Goal: Information Seeking & Learning: Learn about a topic

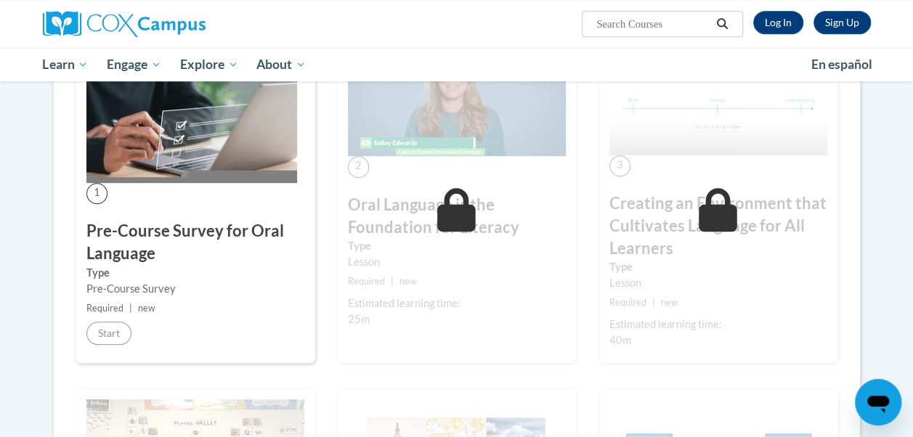
scroll to position [355, 0]
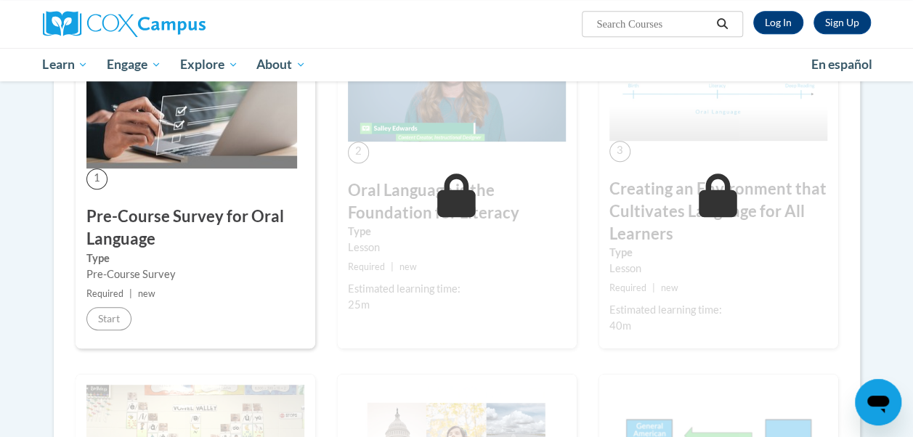
click at [184, 126] on img at bounding box center [191, 98] width 211 height 141
click at [100, 179] on span "1" at bounding box center [96, 179] width 21 height 21
click at [148, 288] on span "new" at bounding box center [146, 293] width 17 height 11
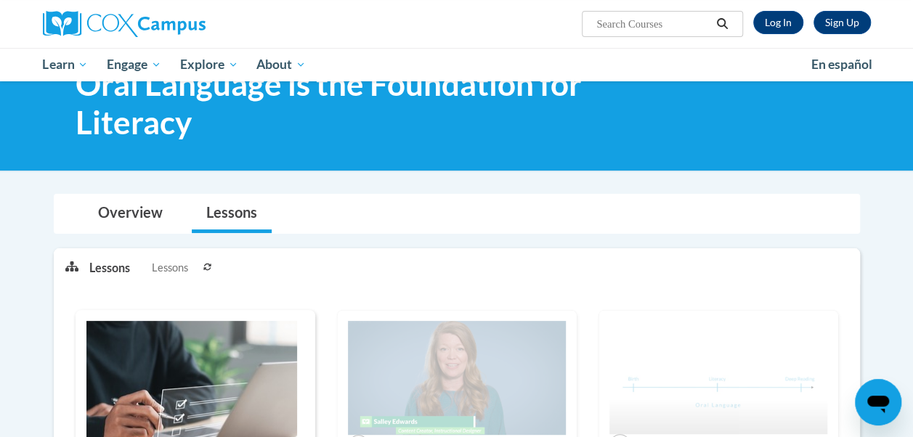
scroll to position [59, 0]
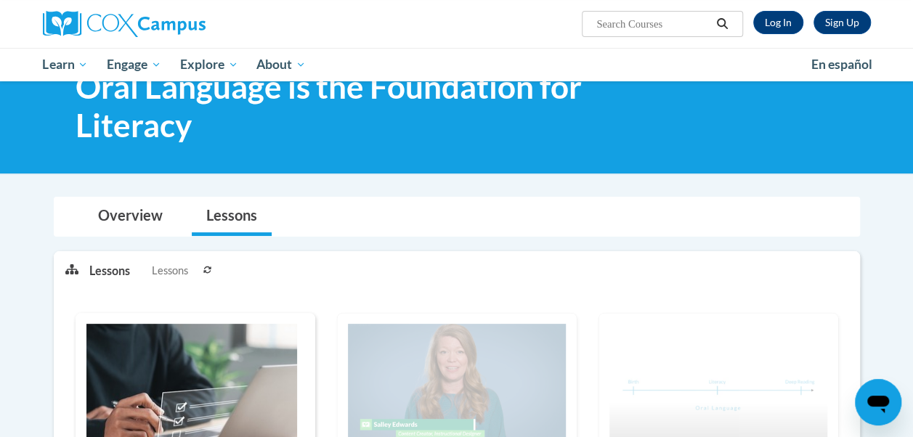
drag, startPoint x: 772, startPoint y: 17, endPoint x: 777, endPoint y: 6, distance: 12.7
click at [777, 6] on div "Sign Up Log In Search Search..." at bounding box center [598, 18] width 567 height 37
click at [780, 11] on link "Log In" at bounding box center [779, 22] width 50 height 23
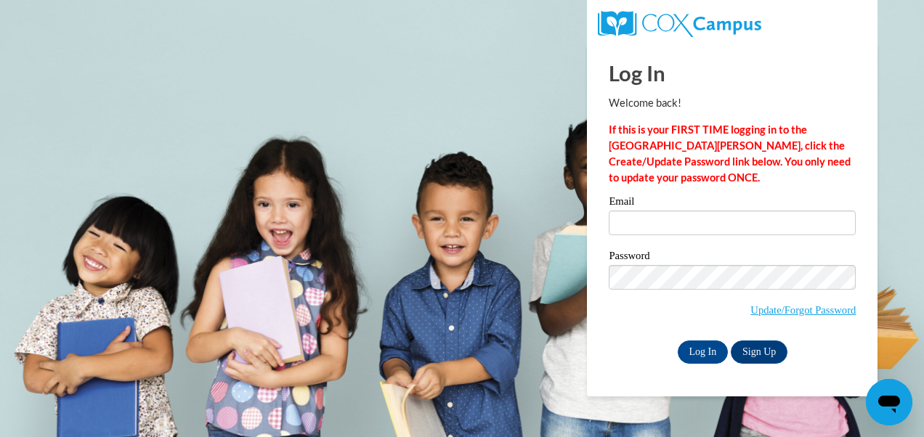
drag, startPoint x: 0, startPoint y: 0, endPoint x: 631, endPoint y: 216, distance: 666.6
click at [631, 216] on input "Email" at bounding box center [732, 223] width 247 height 25
type input "Lollar.Jaclynn.N2@muscogee.k12.ga.us"
click at [632, 292] on span "Update/Forgot Password" at bounding box center [732, 295] width 247 height 60
click at [701, 355] on input "Log In" at bounding box center [703, 352] width 51 height 23
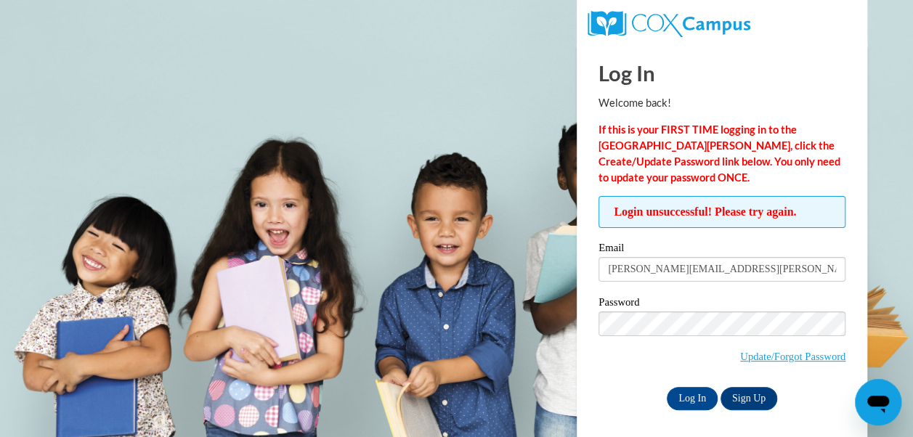
click at [647, 309] on label "Password" at bounding box center [722, 304] width 247 height 15
click at [687, 397] on input "Log In" at bounding box center [692, 398] width 51 height 23
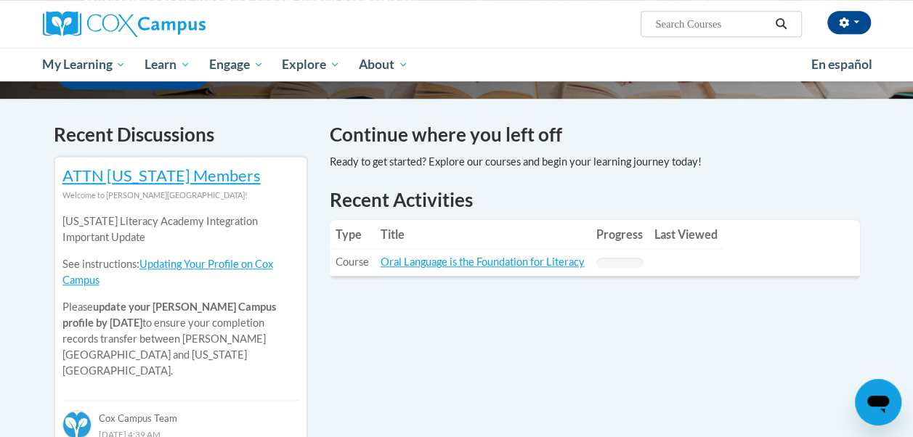
scroll to position [426, 0]
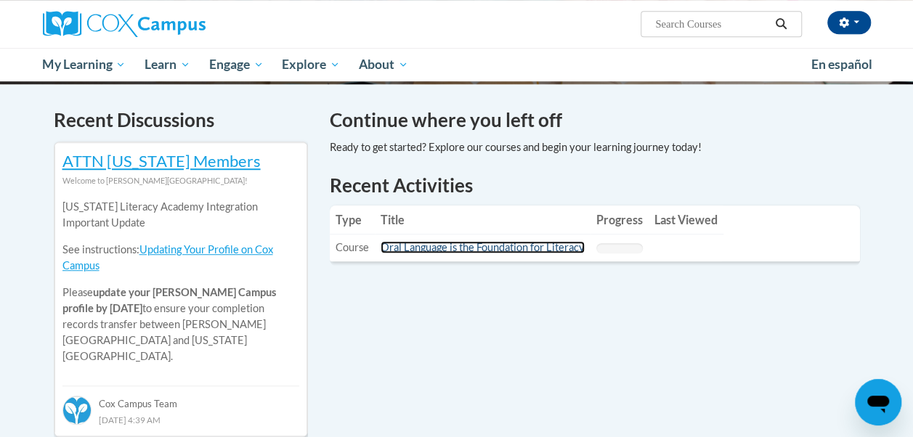
click at [482, 245] on link "Oral Language is the Foundation for Literacy" at bounding box center [483, 247] width 204 height 12
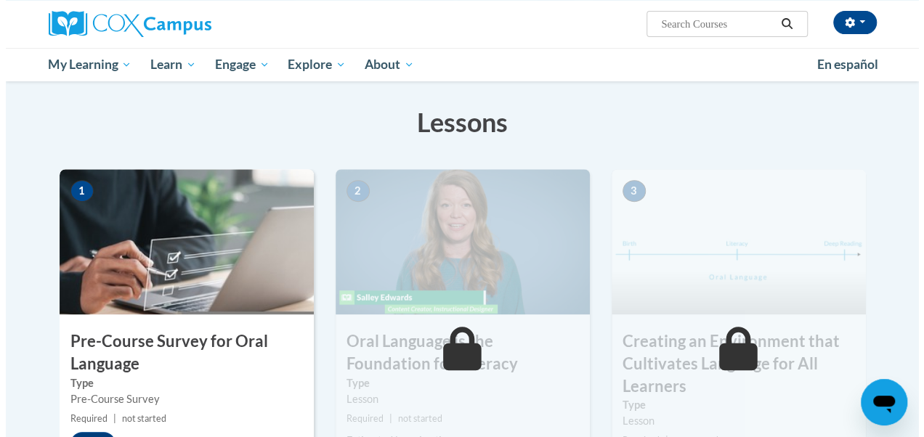
scroll to position [278, 0]
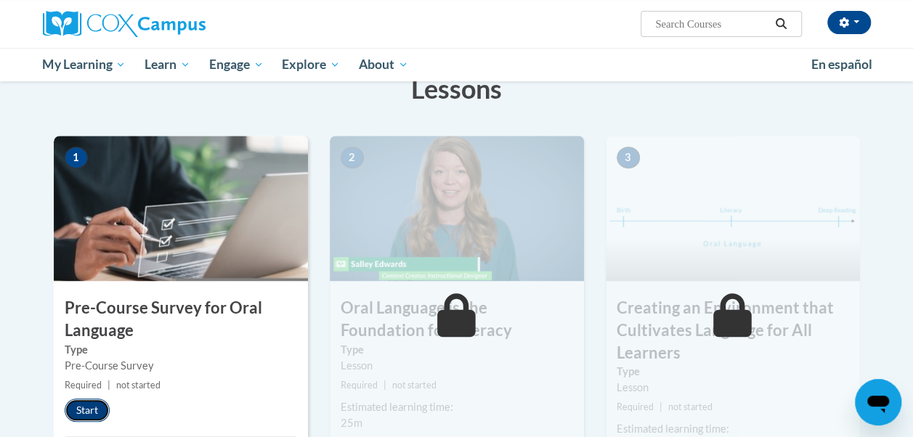
click at [81, 408] on button "Start" at bounding box center [87, 410] width 45 height 23
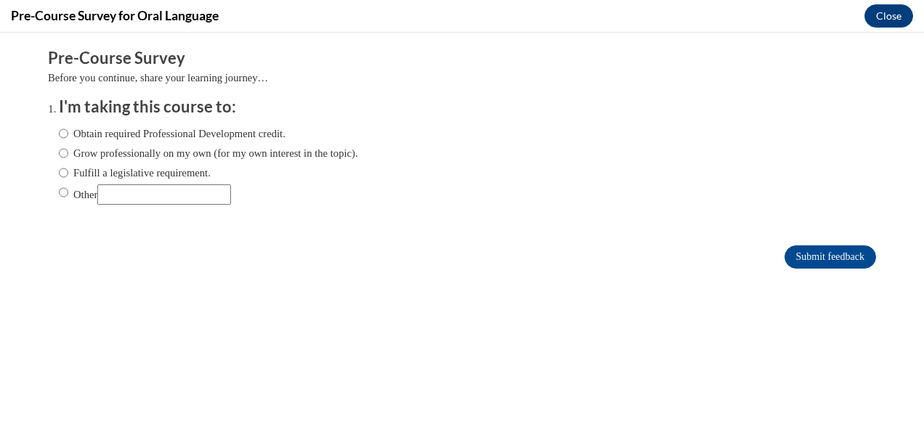
scroll to position [0, 0]
click at [141, 131] on label "Obtain required Professional Development credit." at bounding box center [172, 134] width 227 height 16
click at [68, 131] on input "Obtain required Professional Development credit." at bounding box center [63, 134] width 9 height 16
radio input "true"
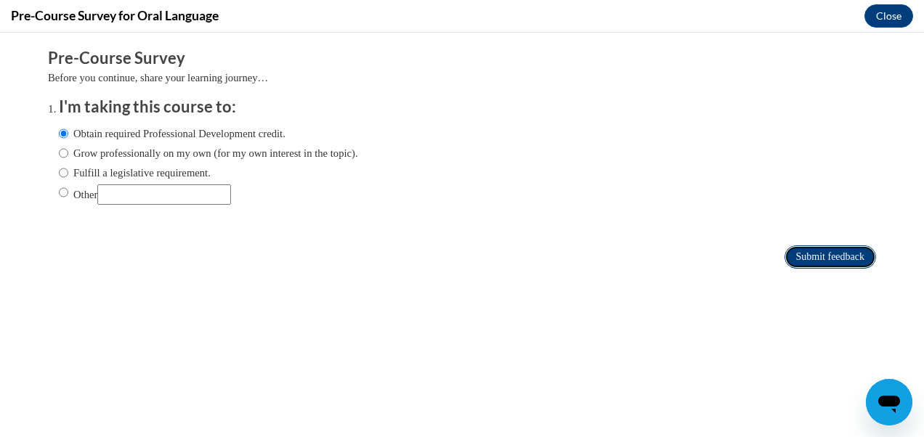
click at [803, 252] on input "Submit feedback" at bounding box center [831, 257] width 92 height 23
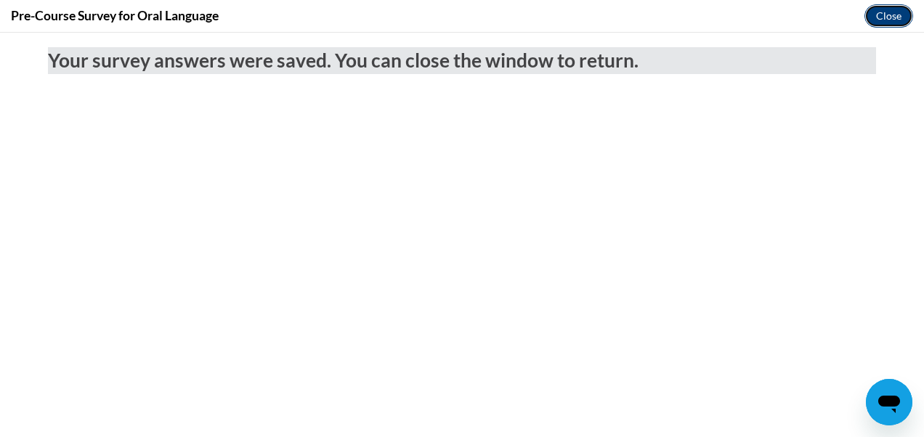
click at [885, 21] on button "Close" at bounding box center [889, 15] width 49 height 23
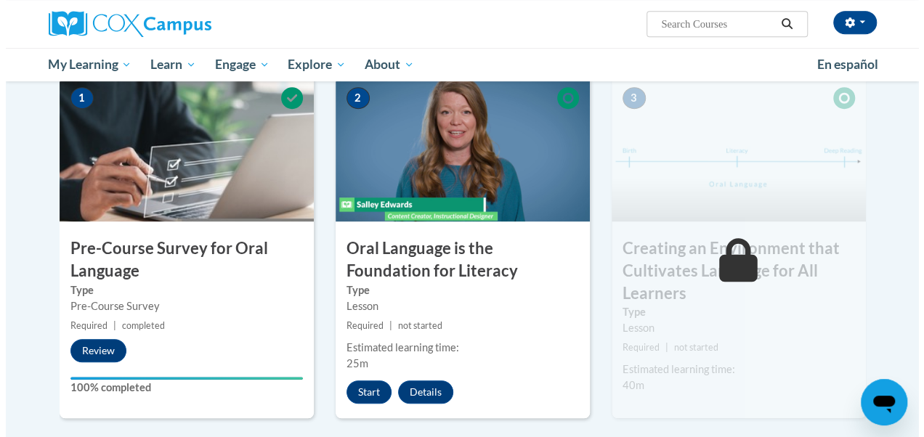
scroll to position [342, 0]
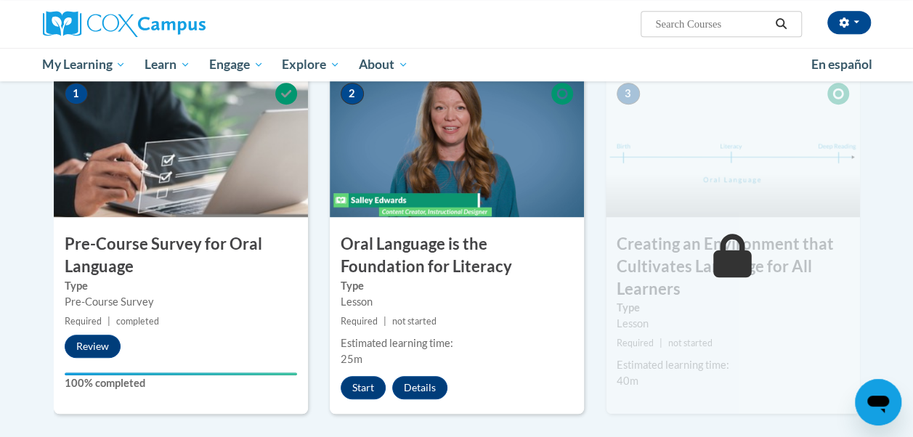
click at [366, 373] on div "2 Oral Language is the Foundation for Literacy Type Lesson Required | not start…" at bounding box center [457, 243] width 254 height 342
click at [359, 385] on button "Start" at bounding box center [363, 387] width 45 height 23
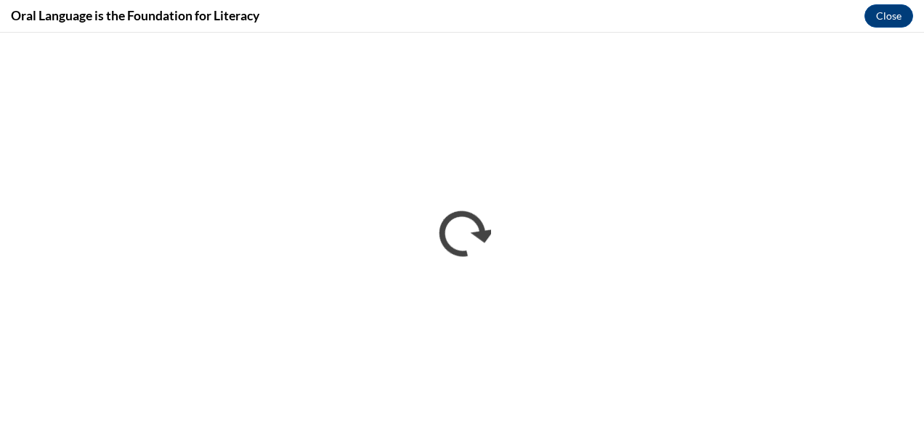
scroll to position [0, 0]
